Goal: Use online tool/utility: Utilize a website feature to perform a specific function

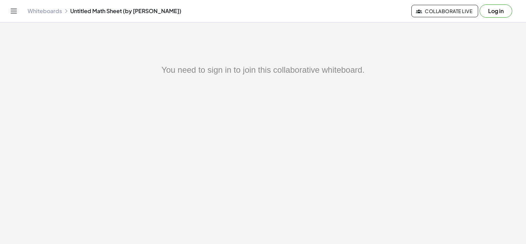
click at [502, 12] on button "Log in" at bounding box center [496, 10] width 33 height 13
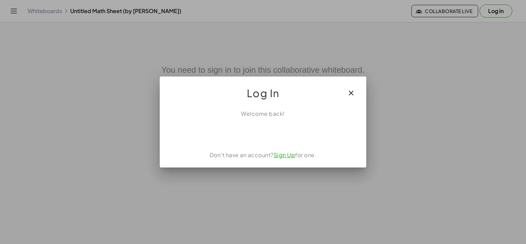
click at [348, 85] on button "button" at bounding box center [351, 93] width 17 height 17
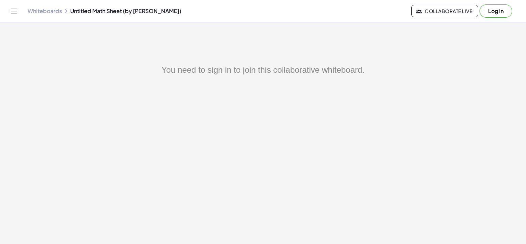
click at [444, 10] on span "Collaborate Live" at bounding box center [445, 11] width 55 height 6
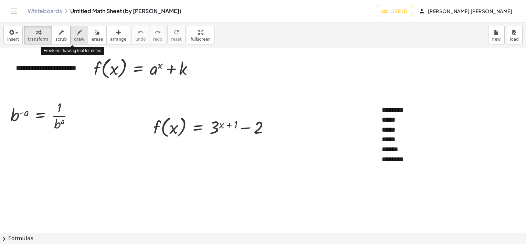
click at [70, 37] on button "draw" at bounding box center [79, 35] width 18 height 19
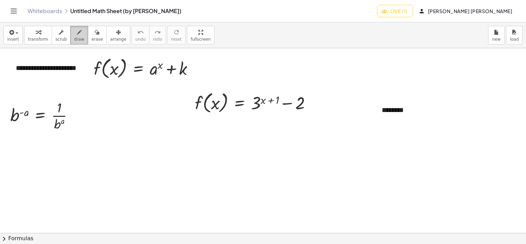
click at [77, 32] on icon "button" at bounding box center [79, 32] width 5 height 8
click at [74, 37] on span "draw" at bounding box center [79, 39] width 10 height 5
click at [381, 116] on div at bounding box center [263, 233] width 526 height 370
click at [138, 181] on div at bounding box center [263, 233] width 526 height 370
drag, startPoint x: 139, startPoint y: 163, endPoint x: 164, endPoint y: 165, distance: 24.9
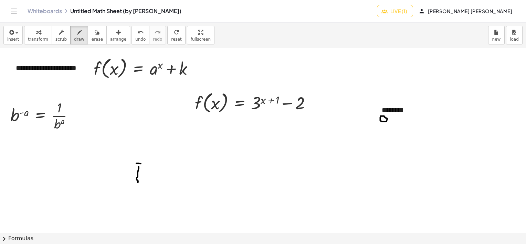
click at [165, 164] on div at bounding box center [263, 233] width 526 height 370
drag, startPoint x: 138, startPoint y: 170, endPoint x: 160, endPoint y: 171, distance: 21.4
click at [160, 171] on div at bounding box center [263, 233] width 526 height 370
drag, startPoint x: 176, startPoint y: 161, endPoint x: 187, endPoint y: 177, distance: 19.6
click at [187, 177] on div at bounding box center [263, 233] width 526 height 370
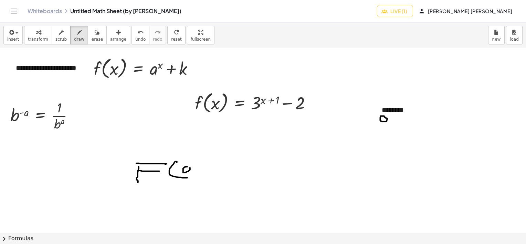
click at [188, 166] on div at bounding box center [263, 233] width 526 height 370
drag, startPoint x: 204, startPoint y: 164, endPoint x: 203, endPoint y: 174, distance: 10.0
click at [203, 174] on div at bounding box center [263, 233] width 526 height 370
drag, startPoint x: 216, startPoint y: 172, endPoint x: 224, endPoint y: 165, distance: 10.8
click at [224, 168] on div at bounding box center [263, 233] width 526 height 370
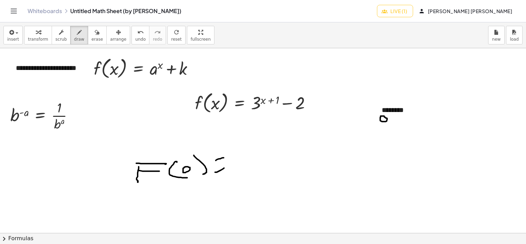
drag, startPoint x: 216, startPoint y: 160, endPoint x: 224, endPoint y: 157, distance: 8.4
click at [224, 157] on div at bounding box center [263, 233] width 526 height 370
drag, startPoint x: 238, startPoint y: 152, endPoint x: 240, endPoint y: 167, distance: 15.6
click at [240, 168] on div at bounding box center [263, 233] width 526 height 370
click at [255, 155] on div at bounding box center [263, 233] width 526 height 370
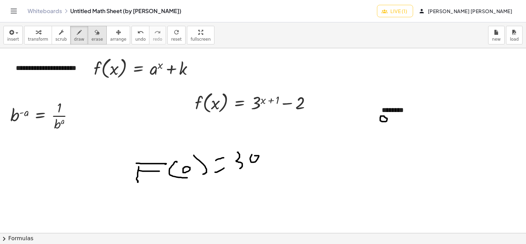
drag, startPoint x: 89, startPoint y: 31, endPoint x: 207, endPoint y: 115, distance: 144.7
click at [95, 32] on icon "button" at bounding box center [97, 32] width 5 height 8
drag, startPoint x: 256, startPoint y: 151, endPoint x: 237, endPoint y: 153, distance: 19.1
click at [236, 155] on div at bounding box center [263, 233] width 526 height 370
drag, startPoint x: 238, startPoint y: 151, endPoint x: 236, endPoint y: 147, distance: 4.4
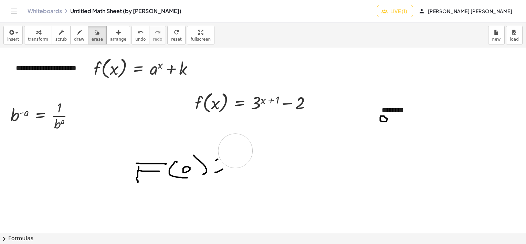
click at [236, 150] on div at bounding box center [263, 233] width 526 height 370
click at [77, 34] on icon "button" at bounding box center [79, 32] width 5 height 8
drag, startPoint x: 226, startPoint y: 153, endPoint x: 236, endPoint y: 170, distance: 19.3
click at [236, 170] on div at bounding box center [263, 233] width 526 height 370
click at [237, 147] on div at bounding box center [263, 233] width 526 height 370
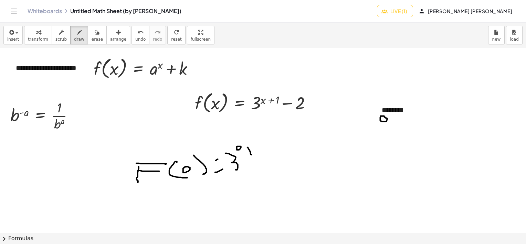
drag, startPoint x: 248, startPoint y: 147, endPoint x: 252, endPoint y: 154, distance: 8.3
click at [252, 154] on div at bounding box center [263, 233] width 526 height 370
drag, startPoint x: 247, startPoint y: 152, endPoint x: 250, endPoint y: 149, distance: 3.9
click at [250, 149] on div at bounding box center [263, 233] width 526 height 370
click at [261, 149] on div at bounding box center [263, 233] width 526 height 370
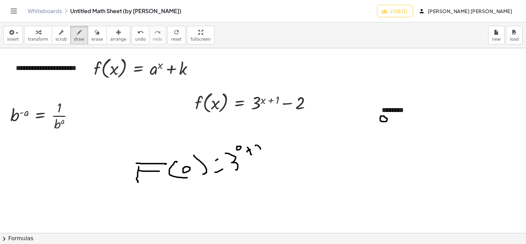
click at [255, 145] on div at bounding box center [263, 233] width 526 height 370
click at [271, 141] on div at bounding box center [263, 233] width 526 height 370
drag, startPoint x: 281, startPoint y: 134, endPoint x: 289, endPoint y: 141, distance: 10.5
click at [289, 141] on div at bounding box center [263, 233] width 526 height 370
drag, startPoint x: 262, startPoint y: 193, endPoint x: 288, endPoint y: 194, distance: 26.6
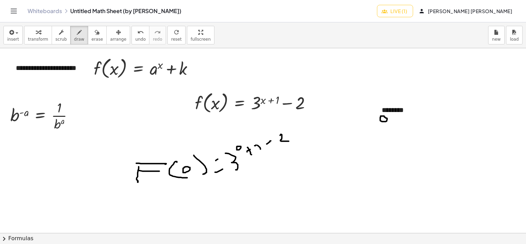
click at [288, 194] on div at bounding box center [263, 233] width 526 height 370
drag, startPoint x: 264, startPoint y: 178, endPoint x: 287, endPoint y: 181, distance: 23.3
click at [287, 181] on div at bounding box center [263, 233] width 526 height 370
drag, startPoint x: 90, startPoint y: 31, endPoint x: 242, endPoint y: 124, distance: 178.0
click at [95, 33] on icon "button" at bounding box center [97, 32] width 5 height 8
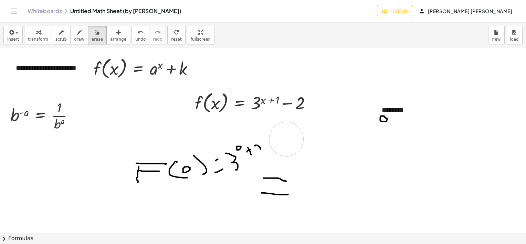
drag, startPoint x: 281, startPoint y: 135, endPoint x: 287, endPoint y: 139, distance: 6.5
click at [287, 139] on div at bounding box center [263, 233] width 526 height 370
click at [76, 38] on span "draw" at bounding box center [79, 39] width 10 height 5
drag, startPoint x: 273, startPoint y: 156, endPoint x: 285, endPoint y: 154, distance: 11.9
click at [285, 154] on div at bounding box center [263, 233] width 526 height 370
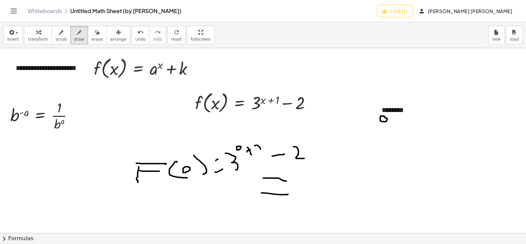
drag, startPoint x: 297, startPoint y: 147, endPoint x: 301, endPoint y: 160, distance: 12.5
click at [306, 158] on div at bounding box center [263, 233] width 526 height 370
drag, startPoint x: 255, startPoint y: 145, endPoint x: 260, endPoint y: 150, distance: 7.8
click at [260, 150] on div at bounding box center [263, 233] width 526 height 370
click at [307, 191] on div at bounding box center [263, 233] width 526 height 370
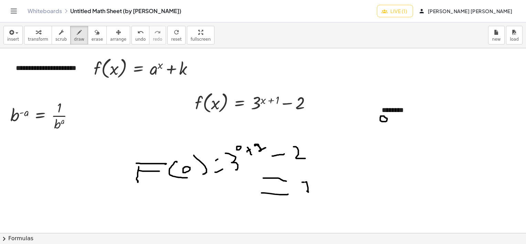
drag, startPoint x: 305, startPoint y: 182, endPoint x: 298, endPoint y: 185, distance: 7.1
click at [298, 185] on div at bounding box center [263, 233] width 526 height 370
click at [309, 191] on div at bounding box center [263, 233] width 526 height 370
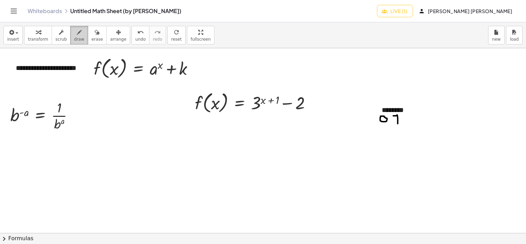
click at [74, 37] on span "draw" at bounding box center [79, 39] width 10 height 5
drag, startPoint x: 381, startPoint y: 127, endPoint x: 387, endPoint y: 130, distance: 6.7
click at [387, 130] on div at bounding box center [263, 233] width 526 height 370
drag, startPoint x: 182, startPoint y: 149, endPoint x: 183, endPoint y: 156, distance: 6.6
click at [183, 156] on div at bounding box center [263, 233] width 526 height 370
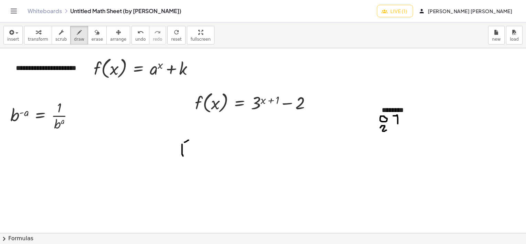
click at [191, 140] on div at bounding box center [263, 233] width 526 height 370
drag, startPoint x: 183, startPoint y: 147, endPoint x: 201, endPoint y: 143, distance: 18.3
click at [191, 147] on div at bounding box center [263, 233] width 526 height 370
drag, startPoint x: 204, startPoint y: 139, endPoint x: 211, endPoint y: 151, distance: 13.1
click at [211, 151] on div at bounding box center [263, 233] width 526 height 370
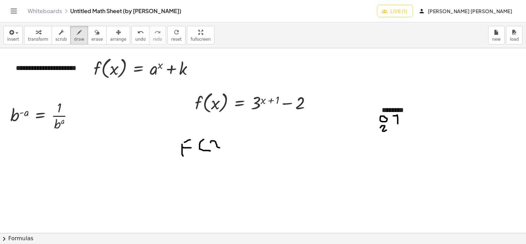
drag, startPoint x: 211, startPoint y: 141, endPoint x: 220, endPoint y: 147, distance: 10.8
click at [220, 147] on div at bounding box center [263, 233] width 526 height 370
drag, startPoint x: 221, startPoint y: 136, endPoint x: 226, endPoint y: 152, distance: 15.9
click at [226, 152] on div at bounding box center [263, 233] width 526 height 370
drag, startPoint x: 240, startPoint y: 150, endPoint x: 249, endPoint y: 150, distance: 9.0
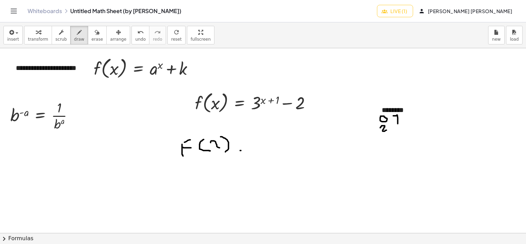
click at [249, 150] on div at bounding box center [263, 233] width 526 height 370
drag, startPoint x: 238, startPoint y: 140, endPoint x: 249, endPoint y: 139, distance: 11.4
click at [249, 139] on div at bounding box center [263, 233] width 526 height 370
drag, startPoint x: 263, startPoint y: 132, endPoint x: 266, endPoint y: 153, distance: 20.9
click at [266, 153] on div at bounding box center [263, 233] width 526 height 370
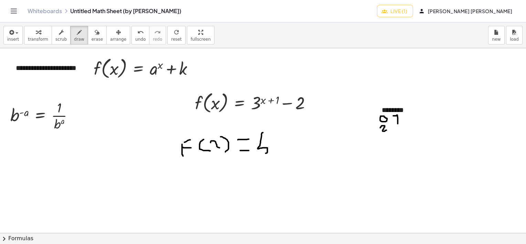
drag, startPoint x: 87, startPoint y: 30, endPoint x: 132, endPoint y: 50, distance: 49.2
click at [95, 32] on icon "button" at bounding box center [97, 32] width 5 height 8
drag, startPoint x: 259, startPoint y: 130, endPoint x: 263, endPoint y: 150, distance: 20.8
click at [263, 150] on div at bounding box center [263, 233] width 526 height 370
click at [77, 35] on icon "button" at bounding box center [79, 32] width 5 height 8
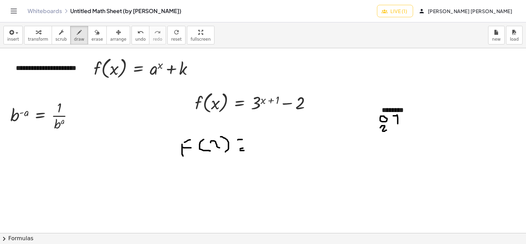
drag, startPoint x: 240, startPoint y: 148, endPoint x: 246, endPoint y: 148, distance: 5.6
click at [246, 148] on div at bounding box center [263, 233] width 526 height 370
drag, startPoint x: 242, startPoint y: 138, endPoint x: 252, endPoint y: 137, distance: 10.3
click at [250, 137] on div at bounding box center [263, 233] width 526 height 370
drag, startPoint x: 265, startPoint y: 137, endPoint x: 265, endPoint y: 144, distance: 6.9
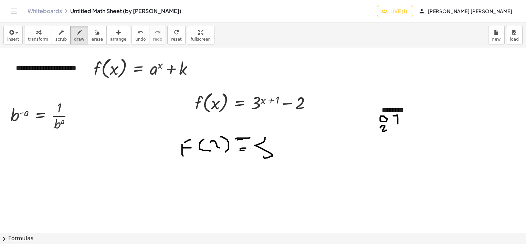
click at [264, 156] on div at bounding box center [263, 233] width 526 height 370
drag, startPoint x: 262, startPoint y: 138, endPoint x: 258, endPoint y: 138, distance: 3.8
click at [258, 138] on div at bounding box center [263, 233] width 526 height 370
drag, startPoint x: 90, startPoint y: 35, endPoint x: 205, endPoint y: 96, distance: 130.9
click at [90, 41] on button "erase" at bounding box center [97, 35] width 19 height 19
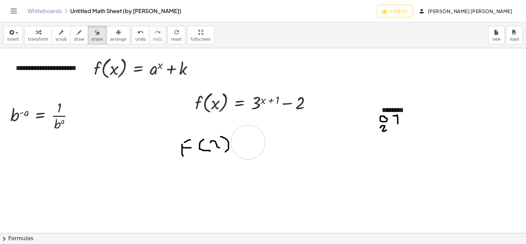
drag, startPoint x: 266, startPoint y: 139, endPoint x: 248, endPoint y: 142, distance: 17.8
click at [248, 142] on div at bounding box center [263, 233] width 526 height 370
drag, startPoint x: 76, startPoint y: 34, endPoint x: 232, endPoint y: 131, distance: 183.6
click at [79, 36] on button "draw" at bounding box center [79, 35] width 18 height 19
drag, startPoint x: 235, startPoint y: 143, endPoint x: 241, endPoint y: 143, distance: 6.2
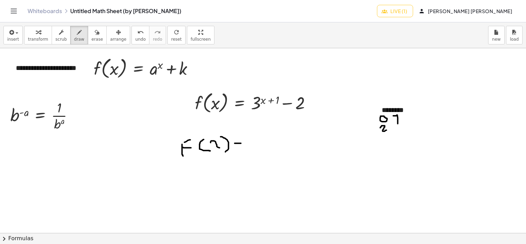
click at [241, 143] on div at bounding box center [263, 233] width 526 height 370
drag, startPoint x: 238, startPoint y: 136, endPoint x: 244, endPoint y: 135, distance: 5.9
click at [244, 135] on div at bounding box center [263, 233] width 526 height 370
drag, startPoint x: 252, startPoint y: 134, endPoint x: 258, endPoint y: 146, distance: 13.1
click at [258, 146] on div at bounding box center [263, 233] width 526 height 370
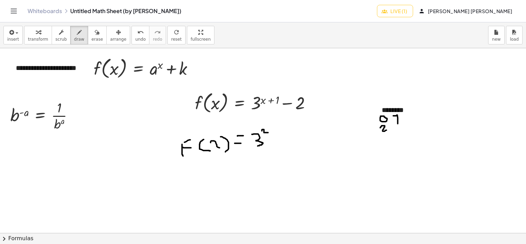
drag, startPoint x: 262, startPoint y: 131, endPoint x: 268, endPoint y: 132, distance: 6.4
click at [268, 132] on div at bounding box center [263, 233] width 526 height 370
drag, startPoint x: 271, startPoint y: 125, endPoint x: 271, endPoint y: 132, distance: 7.6
click at [273, 134] on div at bounding box center [263, 233] width 526 height 370
drag, startPoint x: 271, startPoint y: 129, endPoint x: 276, endPoint y: 128, distance: 4.8
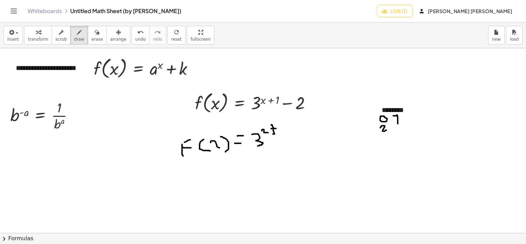
click at [276, 128] on div at bounding box center [263, 233] width 526 height 370
drag, startPoint x: 286, startPoint y: 125, endPoint x: 287, endPoint y: 131, distance: 6.4
click at [287, 131] on div at bounding box center [263, 233] width 526 height 370
drag, startPoint x: 285, startPoint y: 124, endPoint x: 280, endPoint y: 125, distance: 5.6
click at [280, 125] on div at bounding box center [263, 233] width 526 height 370
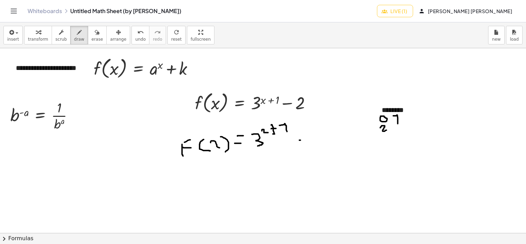
drag, startPoint x: 300, startPoint y: 140, endPoint x: 311, endPoint y: 140, distance: 11.7
click at [311, 140] on div at bounding box center [263, 233] width 526 height 370
drag, startPoint x: 314, startPoint y: 132, endPoint x: 320, endPoint y: 146, distance: 15.4
click at [324, 146] on div at bounding box center [263, 233] width 526 height 370
drag, startPoint x: 207, startPoint y: 193, endPoint x: 228, endPoint y: 183, distance: 22.8
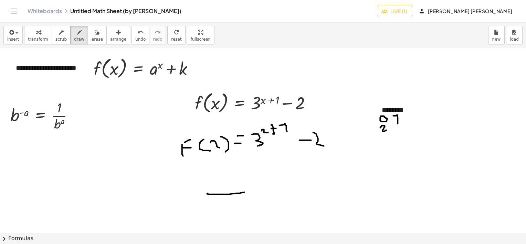
click at [244, 192] on div at bounding box center [263, 233] width 526 height 370
drag, startPoint x: 212, startPoint y: 181, endPoint x: 245, endPoint y: 177, distance: 33.3
click at [245, 177] on div at bounding box center [263, 233] width 526 height 370
drag, startPoint x: 262, startPoint y: 175, endPoint x: 270, endPoint y: 195, distance: 22.3
click at [270, 195] on div at bounding box center [263, 233] width 526 height 370
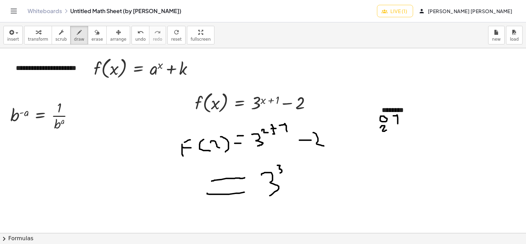
drag, startPoint x: 278, startPoint y: 165, endPoint x: 279, endPoint y: 173, distance: 8.4
click at [279, 173] on div at bounding box center [263, 233] width 526 height 370
drag, startPoint x: 299, startPoint y: 181, endPoint x: 318, endPoint y: 181, distance: 19.6
click at [318, 181] on div at bounding box center [263, 233] width 526 height 370
drag, startPoint x: 328, startPoint y: 178, endPoint x: 338, endPoint y: 190, distance: 16.4
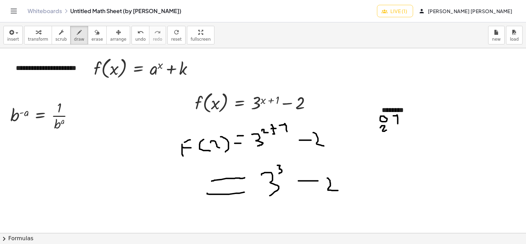
click at [338, 190] on div at bounding box center [263, 233] width 526 height 370
drag, startPoint x: 349, startPoint y: 187, endPoint x: 368, endPoint y: 183, distance: 19.8
click at [368, 183] on div at bounding box center [263, 233] width 526 height 370
drag, startPoint x: 348, startPoint y: 175, endPoint x: 368, endPoint y: 170, distance: 20.6
click at [361, 171] on div at bounding box center [263, 233] width 526 height 370
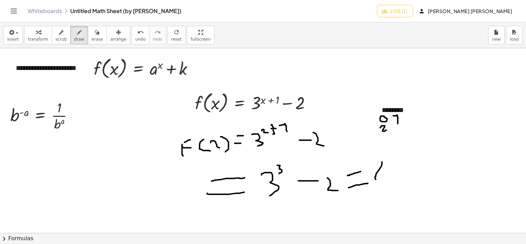
drag, startPoint x: 382, startPoint y: 162, endPoint x: 395, endPoint y: 175, distance: 18.3
click at [393, 178] on div at bounding box center [263, 233] width 526 height 370
drag, startPoint x: 397, startPoint y: 157, endPoint x: 404, endPoint y: 154, distance: 7.9
click at [415, 153] on div at bounding box center [263, 233] width 526 height 370
drag, startPoint x: 401, startPoint y: 154, endPoint x: 390, endPoint y: 170, distance: 19.6
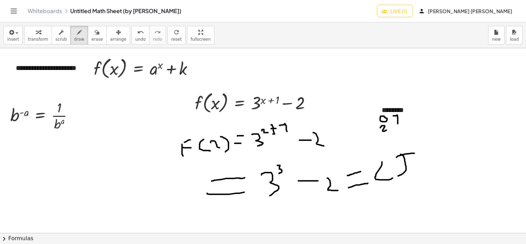
click at [394, 177] on div at bounding box center [263, 233] width 526 height 370
drag, startPoint x: 380, startPoint y: 158, endPoint x: 371, endPoint y: 164, distance: 11.1
click at [371, 164] on div at bounding box center [263, 233] width 526 height 370
drag, startPoint x: 392, startPoint y: 126, endPoint x: 397, endPoint y: 134, distance: 8.7
click at [397, 134] on div at bounding box center [263, 233] width 526 height 370
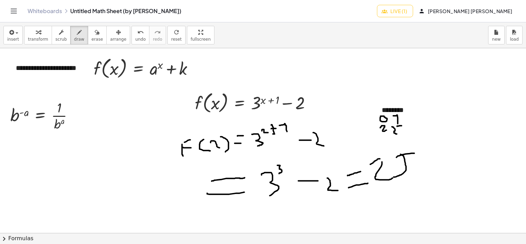
drag, startPoint x: 398, startPoint y: 126, endPoint x: 401, endPoint y: 125, distance: 3.5
click at [402, 125] on div at bounding box center [263, 233] width 526 height 370
drag, startPoint x: 398, startPoint y: 125, endPoint x: 400, endPoint y: 132, distance: 6.4
click at [400, 132] on div at bounding box center [263, 233] width 526 height 370
